Goal: Transaction & Acquisition: Purchase product/service

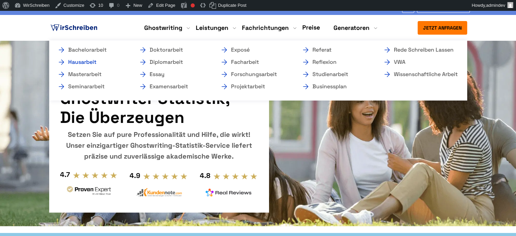
click at [90, 62] on link "Hausarbeit" at bounding box center [91, 62] width 68 height 8
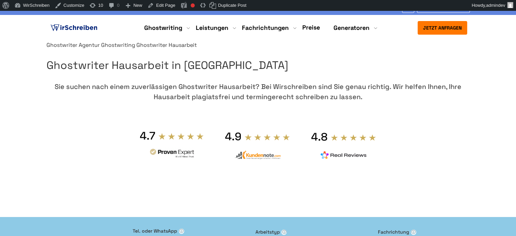
copy h1 "Hausarbeit"
drag, startPoint x: 459, startPoint y: 79, endPoint x: 373, endPoint y: 80, distance: 86.3
click at [373, 74] on h1 "Ghostwriter Hausarbeit in Deutschland" at bounding box center [259, 65] width 424 height 17
click at [81, 41] on div at bounding box center [259, 41] width 424 height 0
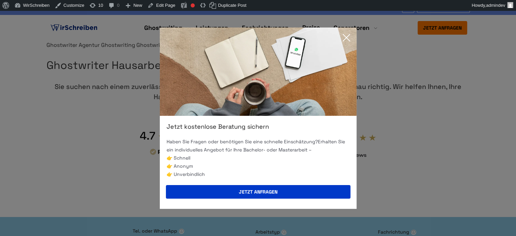
click at [345, 34] on icon at bounding box center [347, 38] width 14 height 14
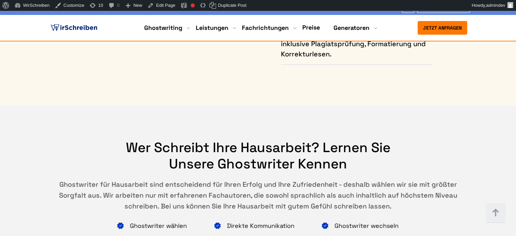
scroll to position [4320, 0]
